Goal: Navigation & Orientation: Find specific page/section

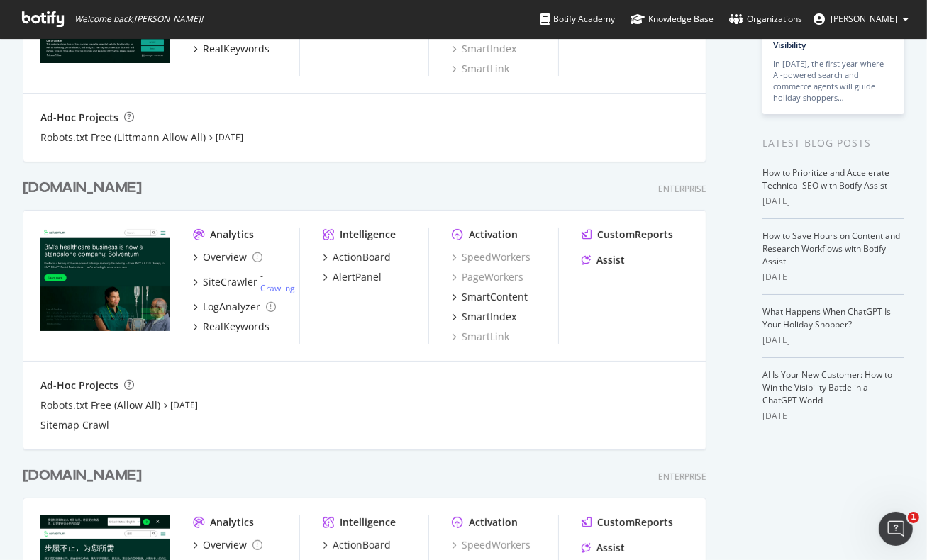
scroll to position [213, 0]
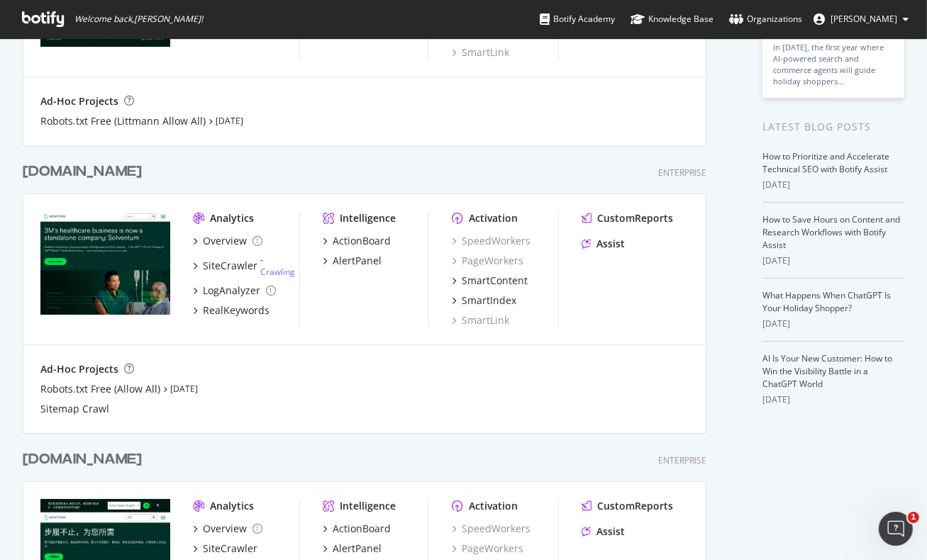
click at [89, 177] on div "[DOMAIN_NAME]" at bounding box center [82, 172] width 119 height 21
